Goal: Task Accomplishment & Management: Manage account settings

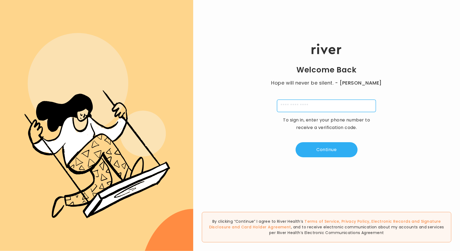
click at [306, 106] on input "tel" at bounding box center [326, 106] width 99 height 12
type input "**********"
click at [298, 106] on input "tel" at bounding box center [299, 106] width 12 height 12
type input "*"
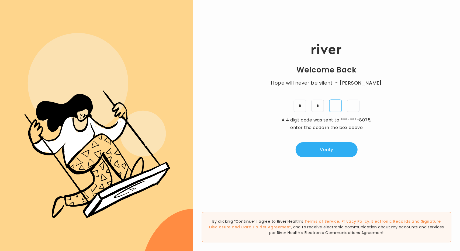
type input "*"
click at [325, 152] on button "Verify" at bounding box center [326, 149] width 62 height 15
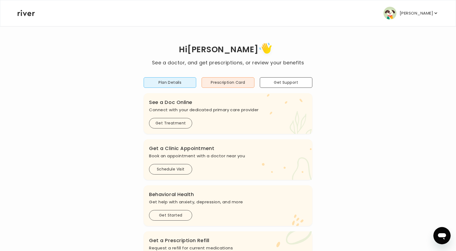
click at [421, 15] on p "[PERSON_NAME]" at bounding box center [415, 13] width 33 height 8
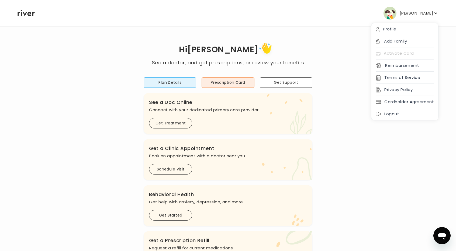
click at [421, 15] on p "[PERSON_NAME]" at bounding box center [415, 13] width 33 height 8
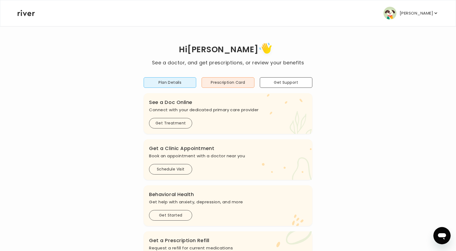
click at [414, 10] on p "[PERSON_NAME]" at bounding box center [415, 13] width 33 height 8
click at [216, 5] on div "[PERSON_NAME] Profile Add Family Activate Card Reimbursement Terms of Service P…" at bounding box center [227, 13] width 421 height 26
click at [428, 15] on p "[PERSON_NAME]" at bounding box center [415, 13] width 33 height 8
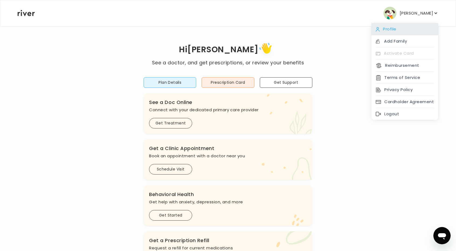
click at [406, 31] on div "Profile" at bounding box center [404, 29] width 67 height 12
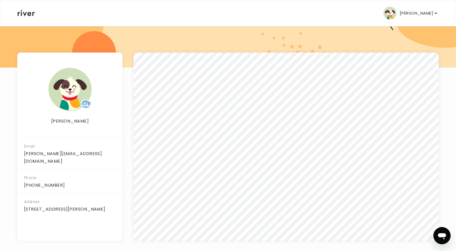
scroll to position [58, 0]
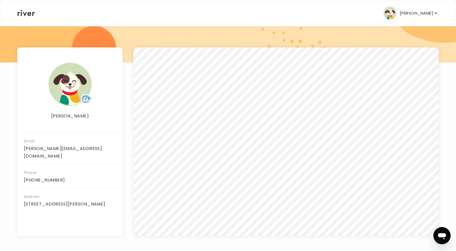
click at [421, 15] on p "[PERSON_NAME]" at bounding box center [415, 13] width 33 height 8
click at [20, 10] on div "[PERSON_NAME] Profile Add Family Activate Card Reimbursement Terms of Service P…" at bounding box center [227, 13] width 421 height 26
click at [26, 7] on div "[PERSON_NAME] Profile Add Family Activate Card Reimbursement Terms of Service P…" at bounding box center [227, 13] width 421 height 26
click at [433, 12] on icon "button" at bounding box center [435, 12] width 5 height 5
click at [175, 17] on div "[PERSON_NAME] Profile Add Family Activate Card Reimbursement Terms of Service P…" at bounding box center [227, 13] width 421 height 26
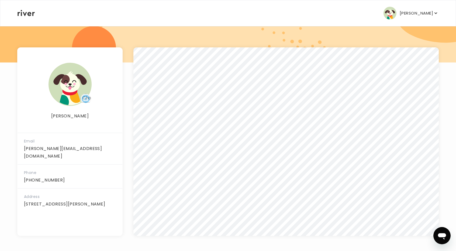
click at [26, 12] on icon at bounding box center [25, 13] width 17 height 6
